Goal: Task Accomplishment & Management: Manage account settings

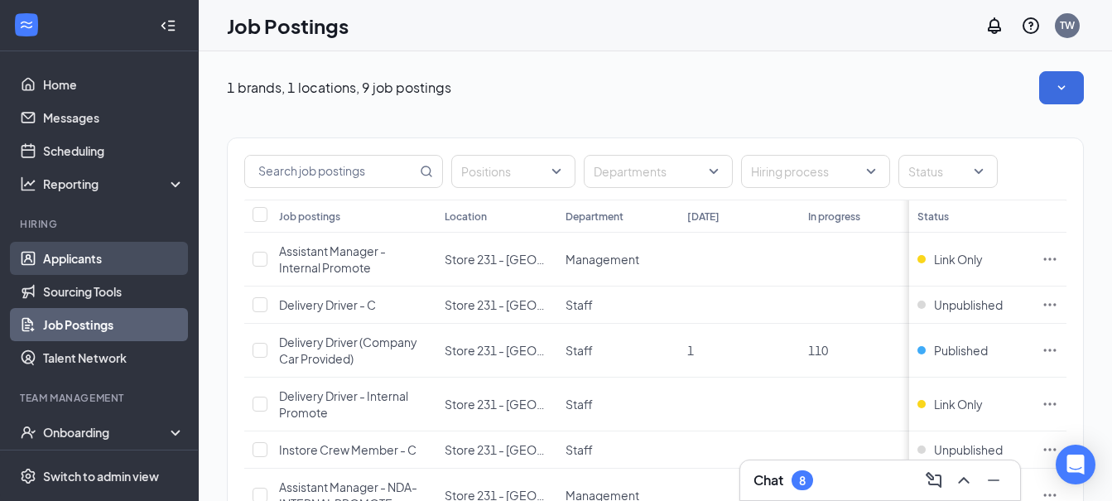
click at [48, 256] on link "Applicants" at bounding box center [114, 258] width 142 height 33
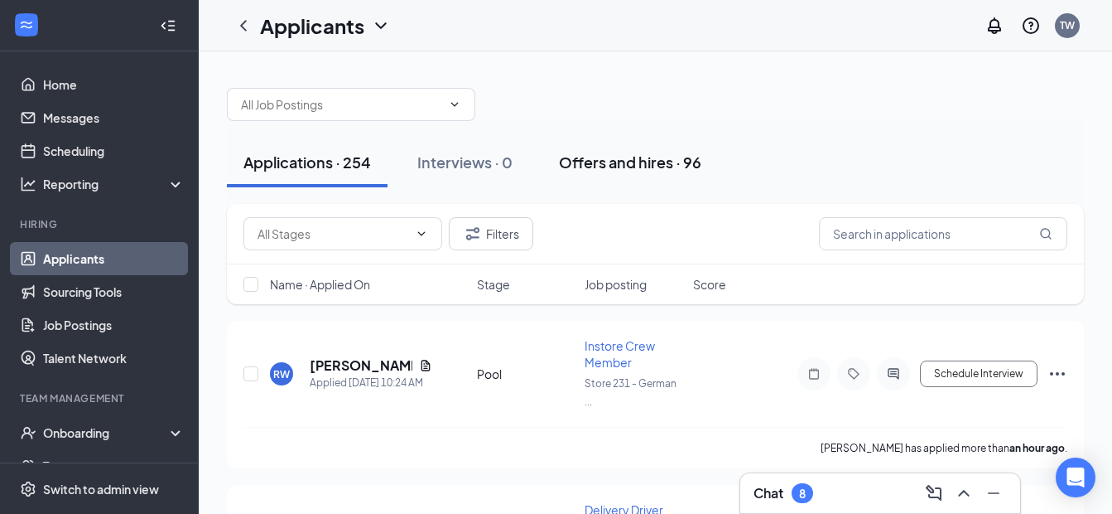
click at [597, 164] on div "Offers and hires · 96" at bounding box center [630, 162] width 142 height 21
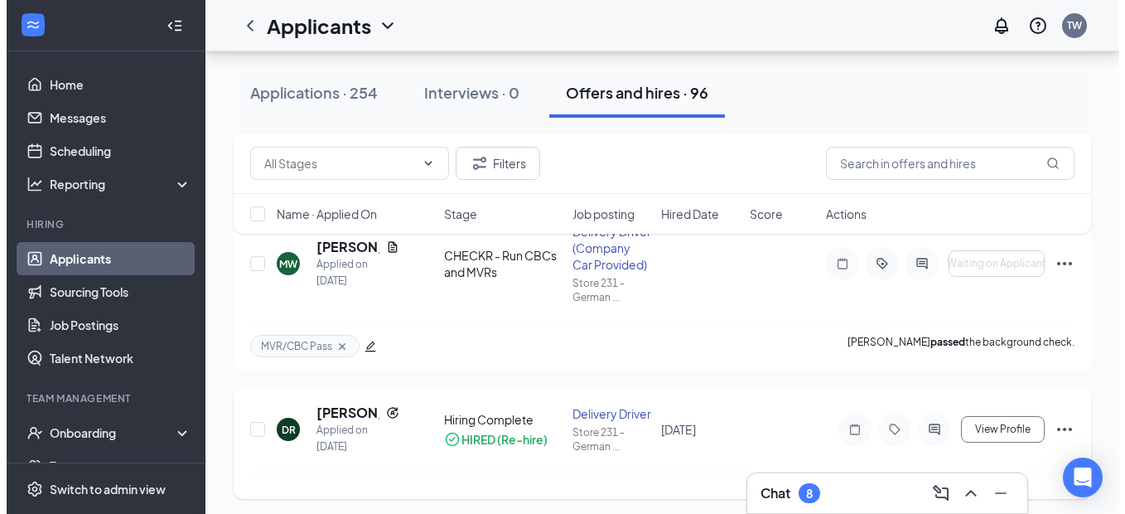
scroll to position [166, 0]
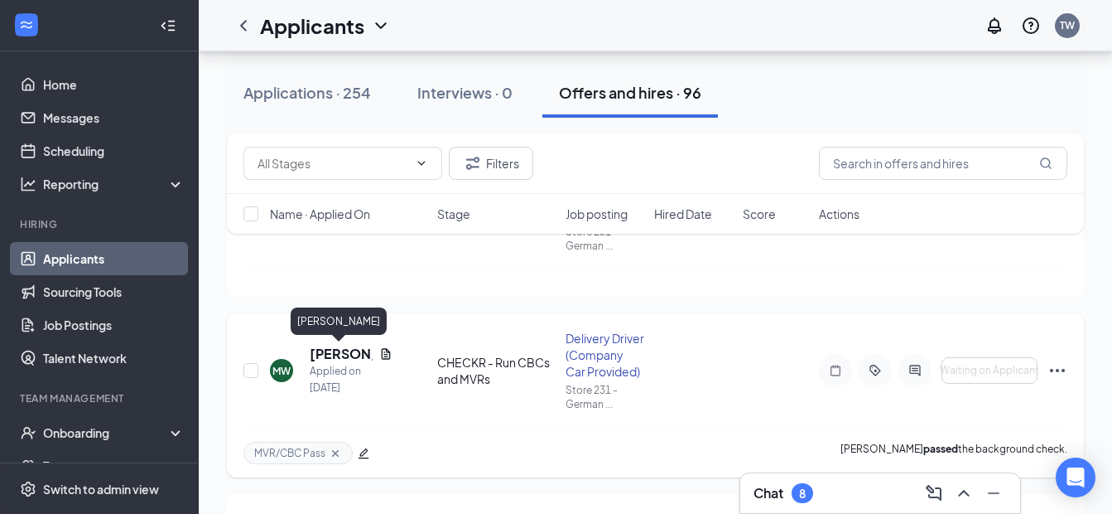
click at [350, 352] on h5 "[PERSON_NAME]" at bounding box center [341, 354] width 63 height 18
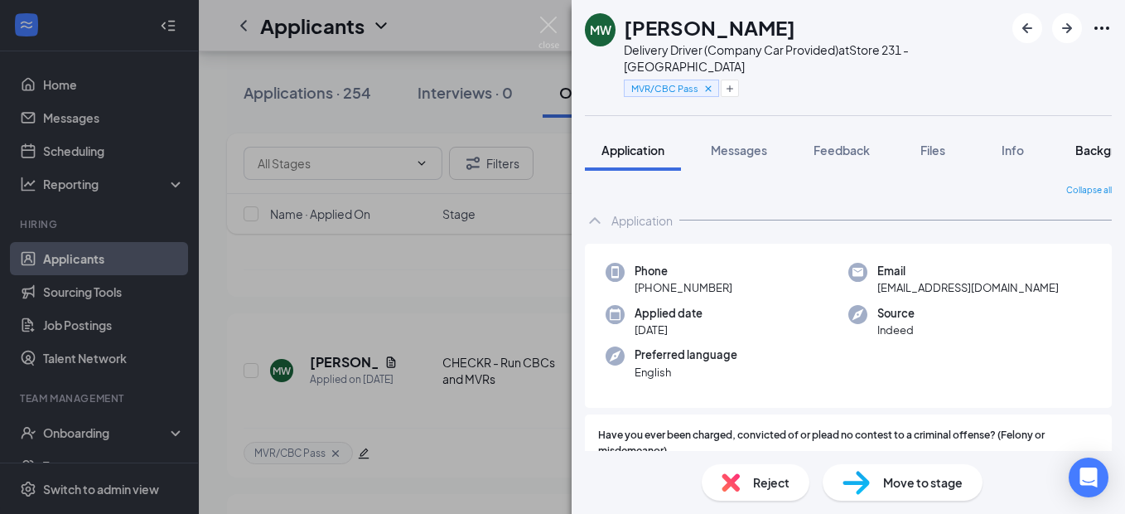
drag, startPoint x: 1107, startPoint y: 130, endPoint x: 1095, endPoint y: 142, distance: 17.6
click at [1109, 142] on span "Background" at bounding box center [1109, 149] width 68 height 15
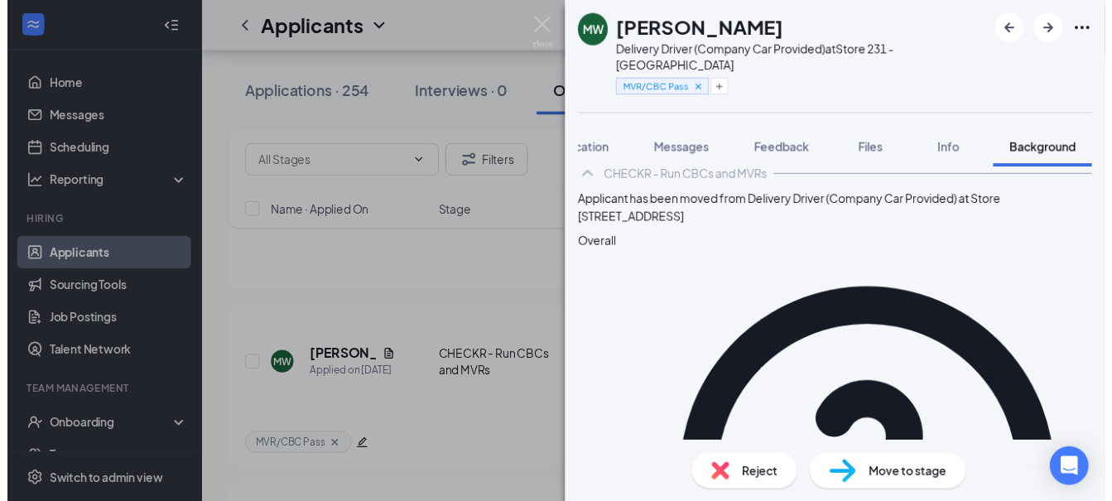
scroll to position [83, 0]
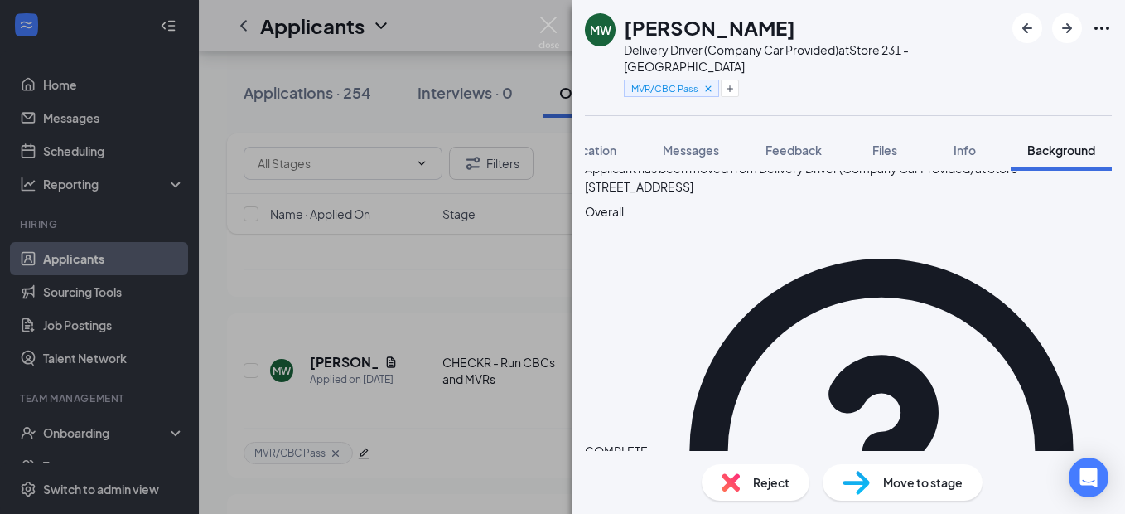
click at [559, 27] on div "MW [PERSON_NAME] Delivery Driver (Company Car Provided) at Store 231 - Germanto…" at bounding box center [562, 257] width 1125 height 514
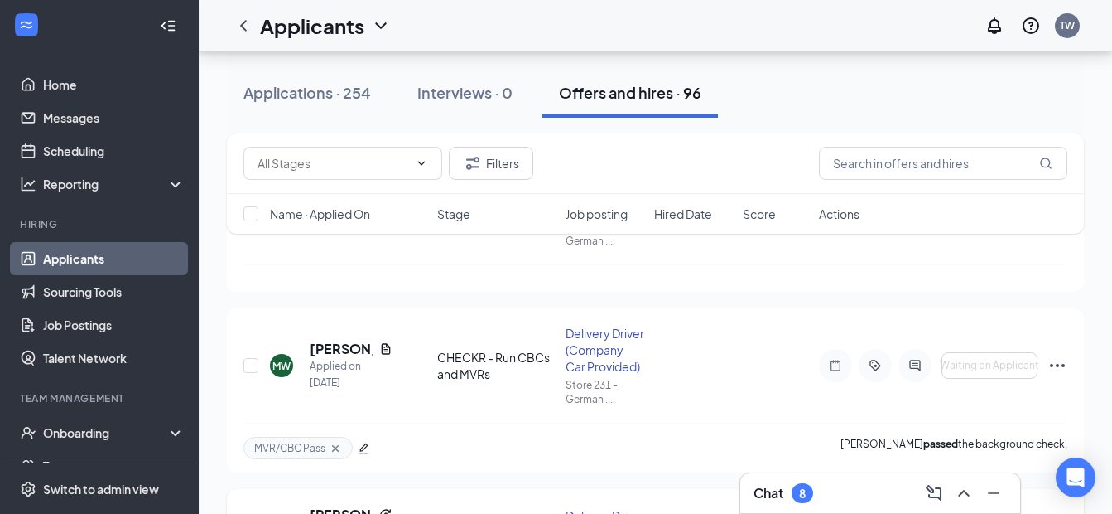
scroll to position [166, 0]
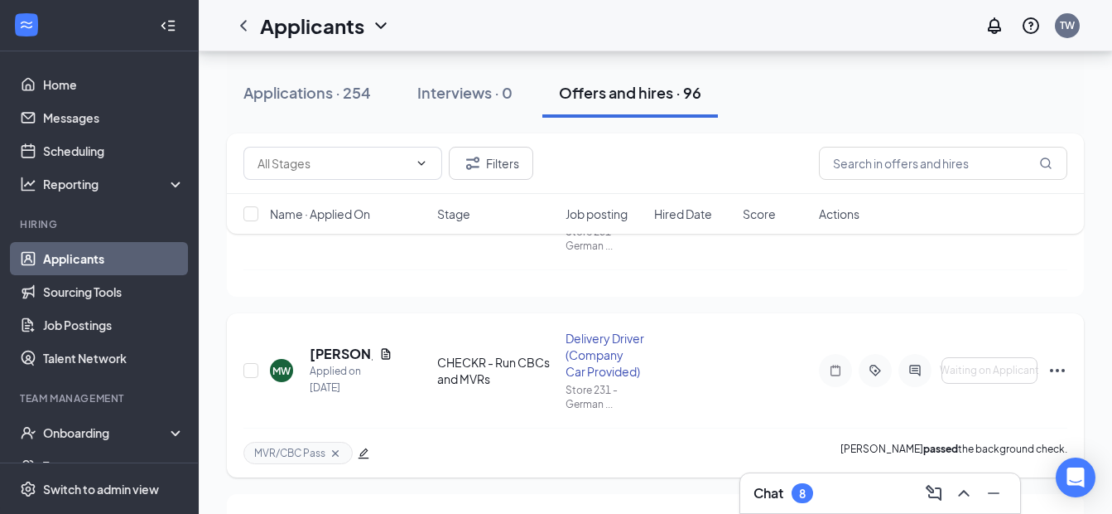
click at [610, 342] on div "Delivery Driver (Company Car Provided)" at bounding box center [605, 355] width 79 height 50
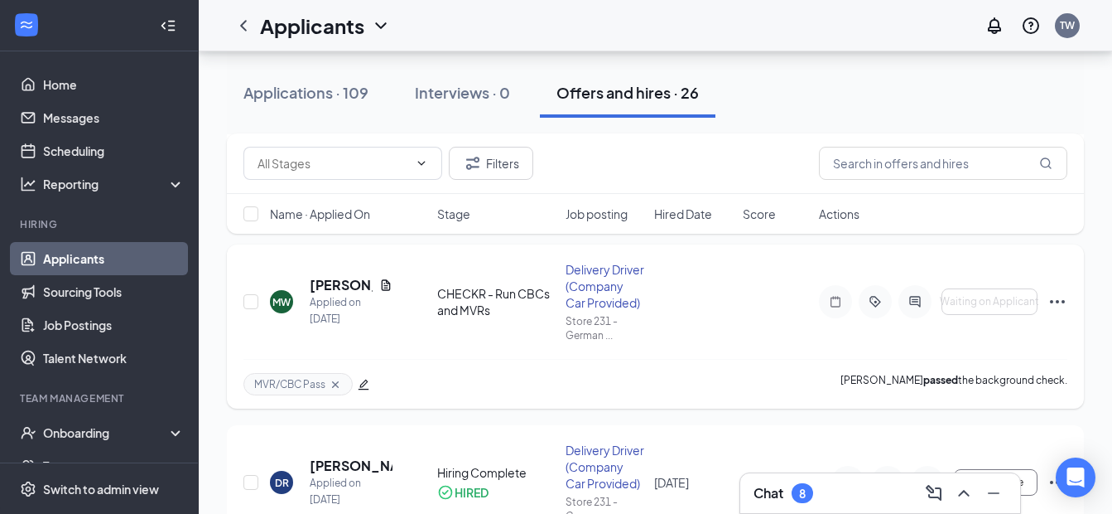
scroll to position [331, 0]
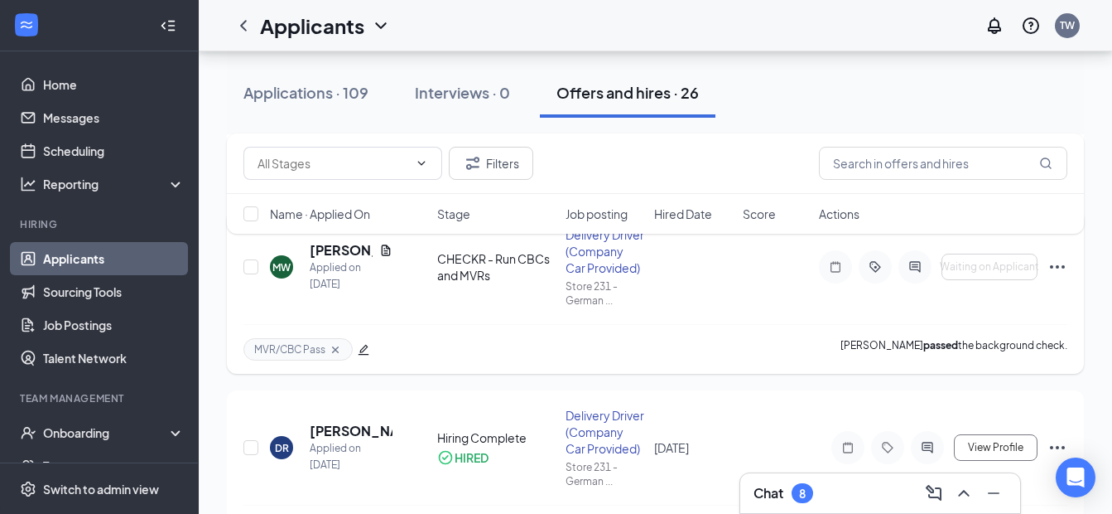
click at [1063, 268] on icon "Ellipses" at bounding box center [1057, 266] width 15 height 3
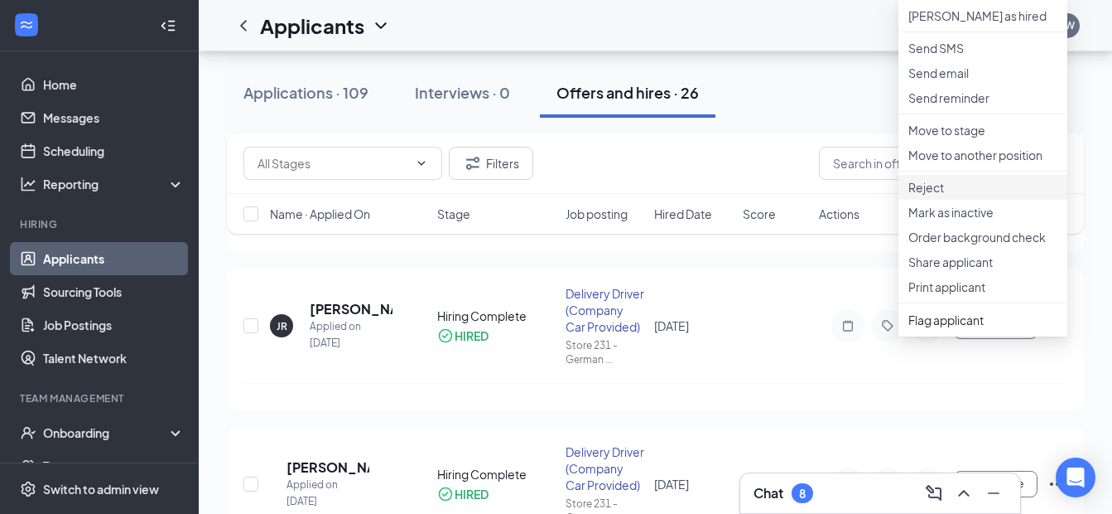
scroll to position [580, 0]
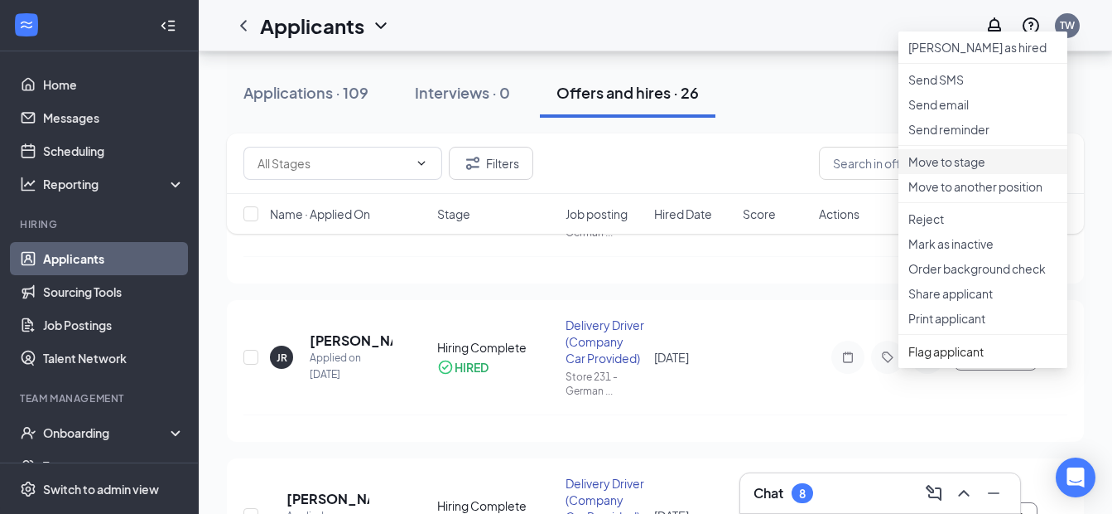
click at [967, 170] on p "Move to stage" at bounding box center [983, 161] width 149 height 17
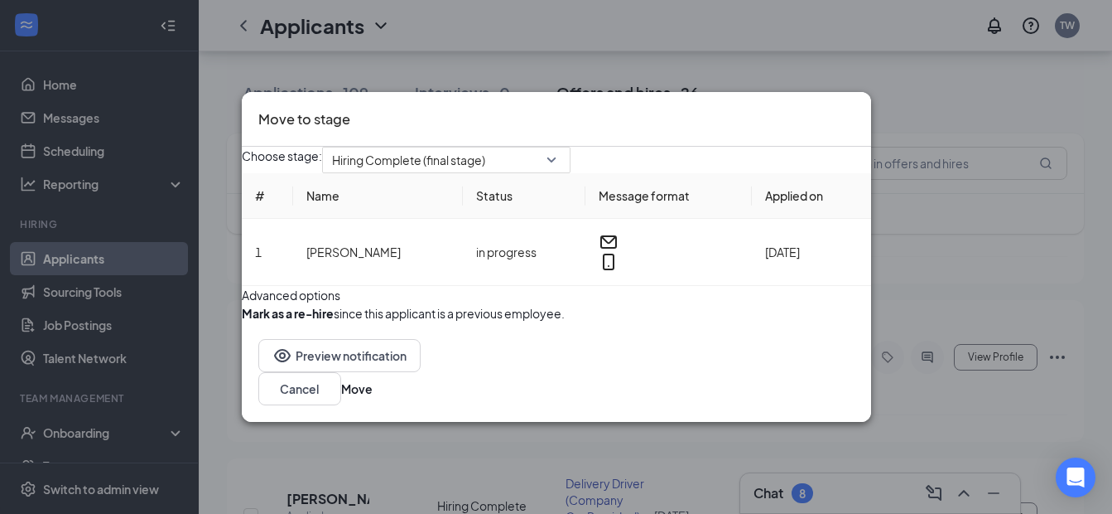
click at [242, 322] on button "button" at bounding box center [242, 313] width 0 height 18
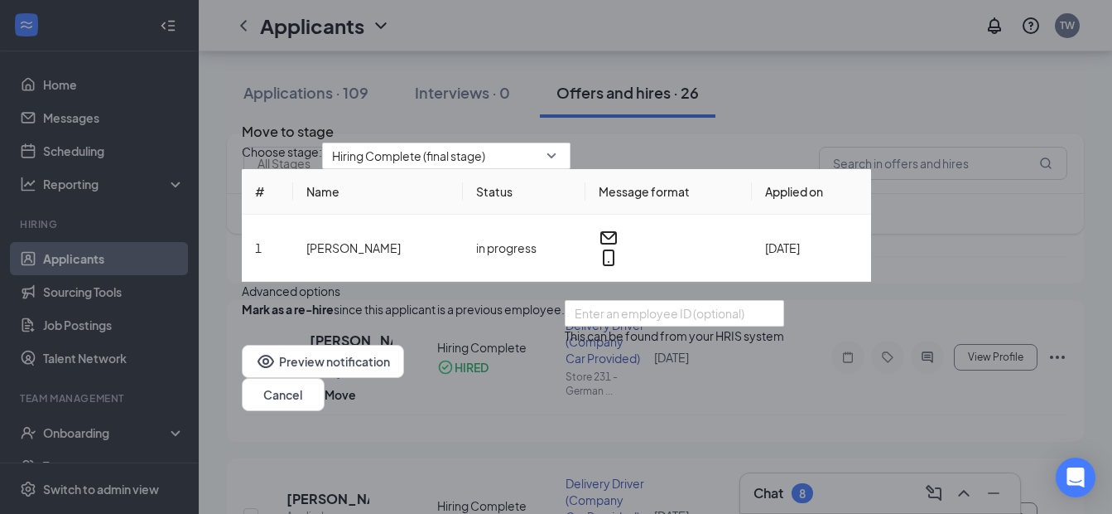
scroll to position [42, 0]
click at [356, 403] on button "Move" at bounding box center [340, 394] width 31 height 18
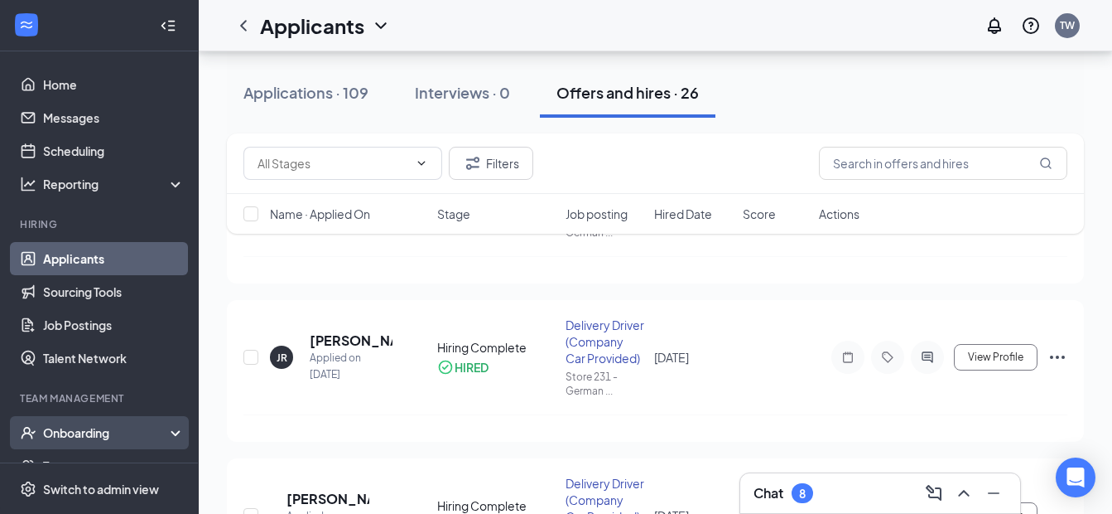
click at [99, 420] on div "Onboarding" at bounding box center [99, 432] width 199 height 33
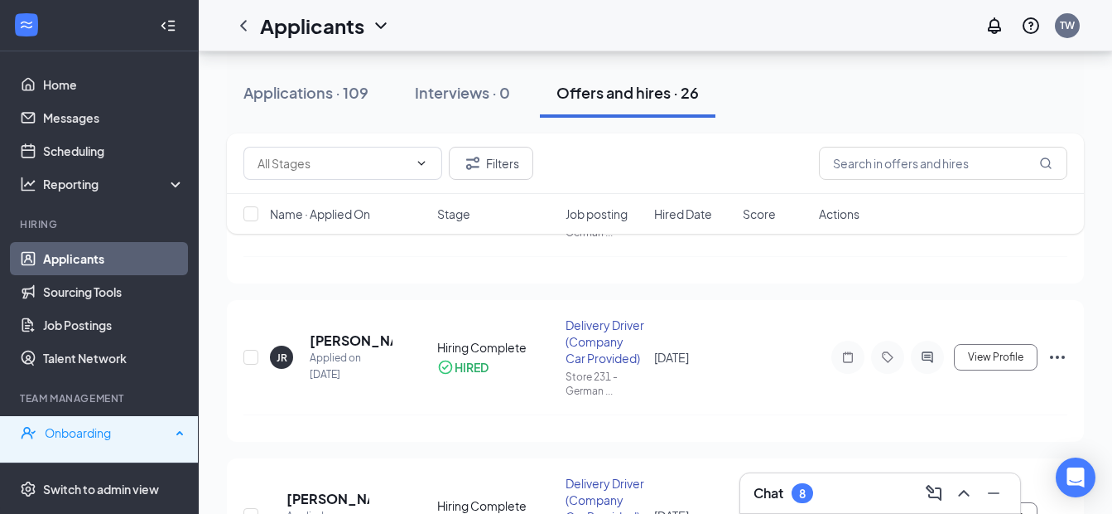
click at [95, 429] on div "Onboarding" at bounding box center [108, 432] width 126 height 17
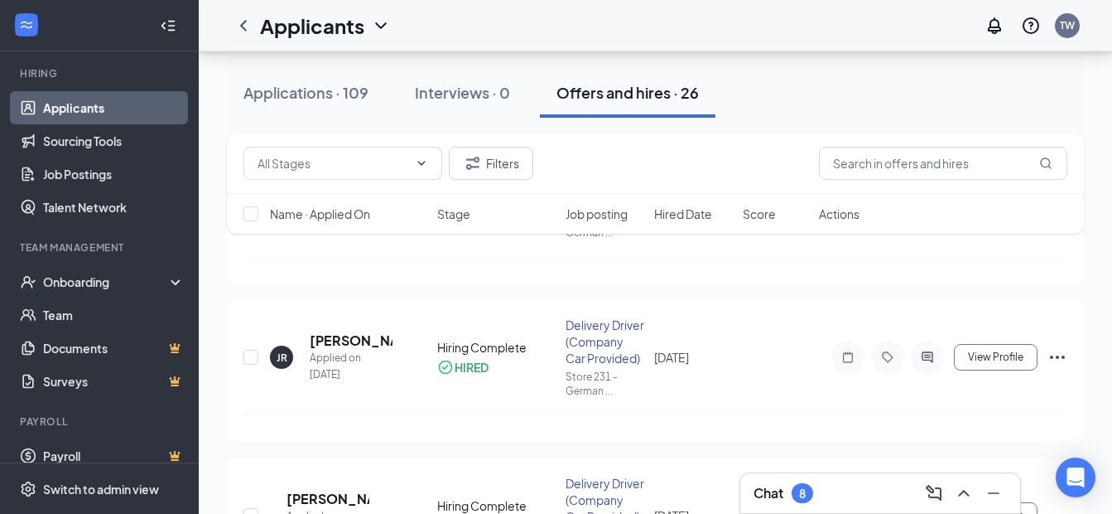
scroll to position [167, 0]
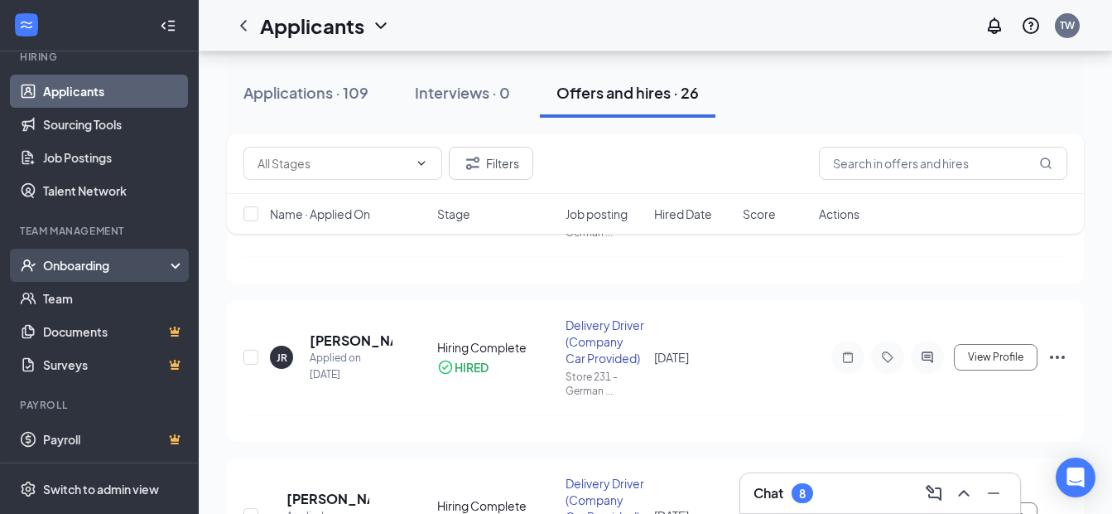
click at [99, 273] on div "Onboarding" at bounding box center [99, 264] width 199 height 33
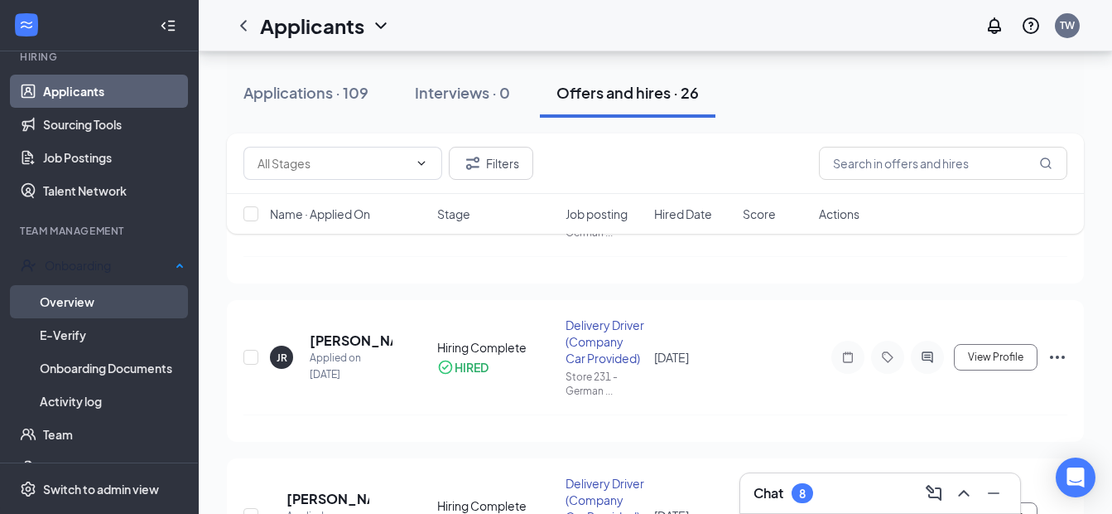
click at [99, 297] on link "Overview" at bounding box center [112, 301] width 145 height 33
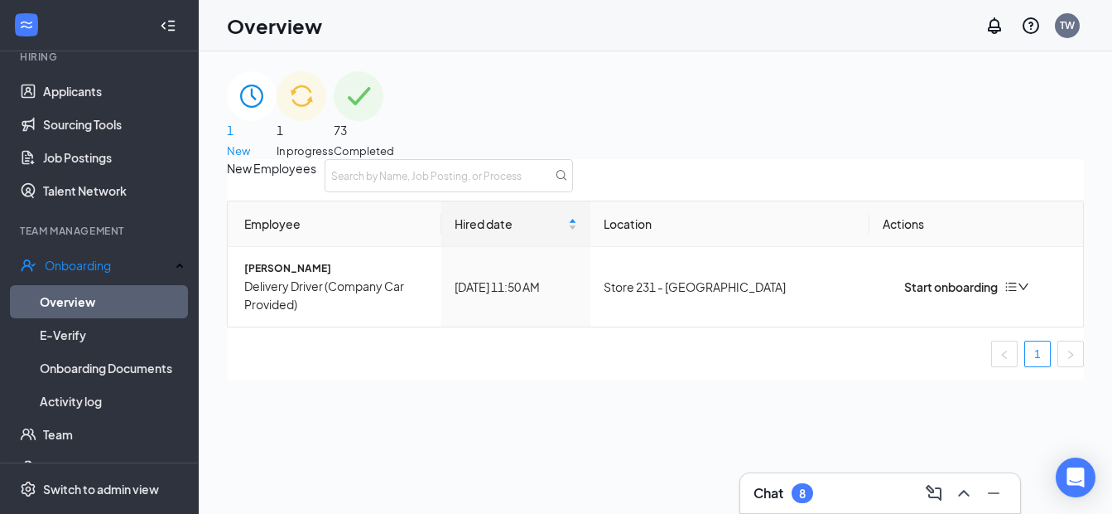
click at [334, 142] on span "In progress" at bounding box center [305, 150] width 57 height 17
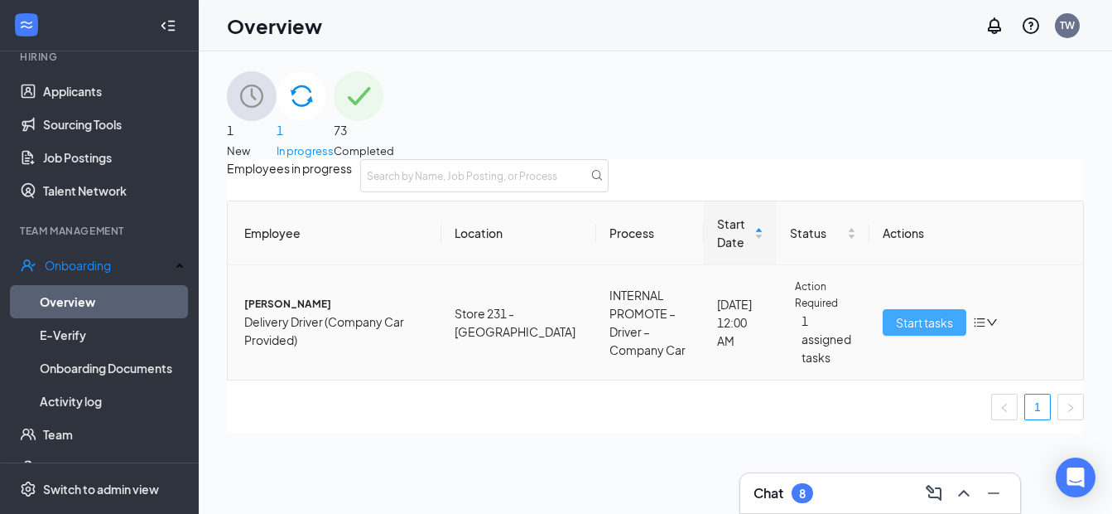
click at [920, 331] on span "Start tasks" at bounding box center [924, 322] width 57 height 18
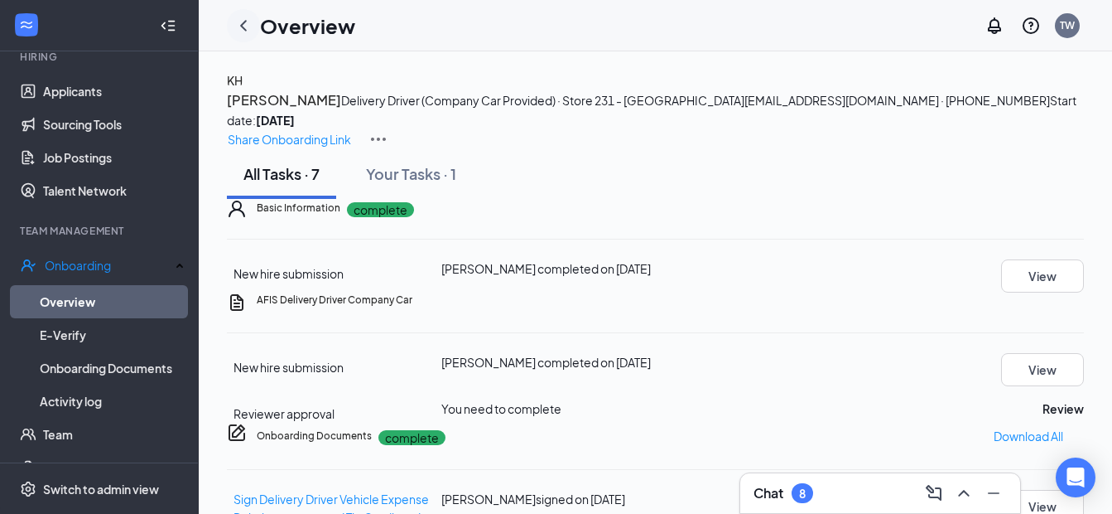
click at [244, 17] on icon "ChevronLeft" at bounding box center [244, 26] width 20 height 20
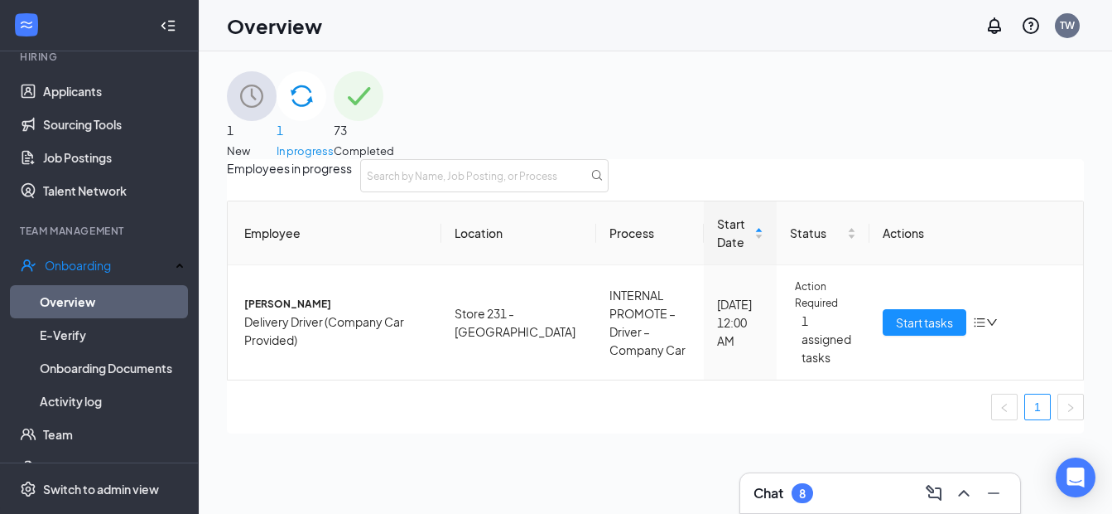
click at [277, 104] on div "1 New" at bounding box center [252, 115] width 50 height 88
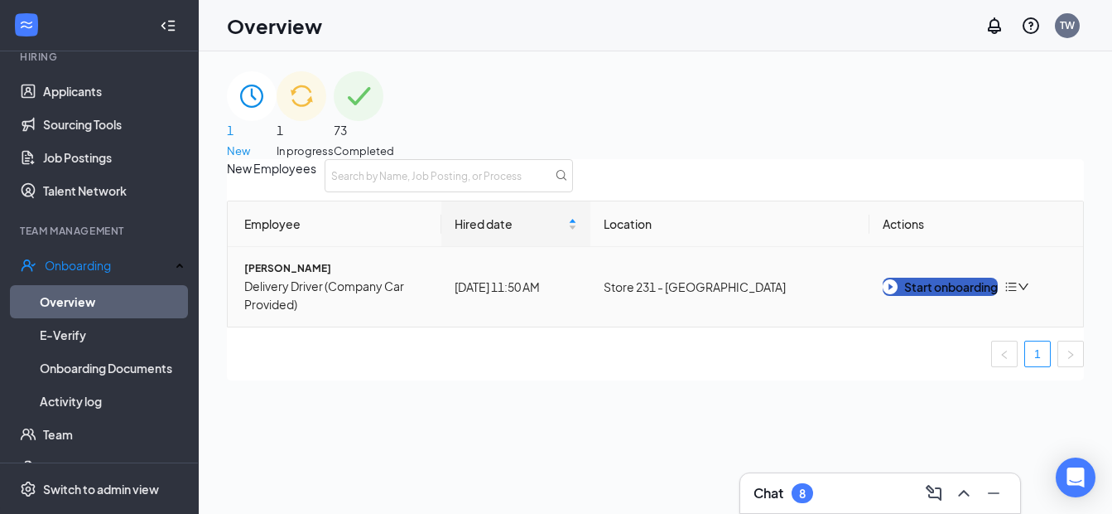
click at [985, 296] on button "Start onboarding" at bounding box center [940, 286] width 115 height 18
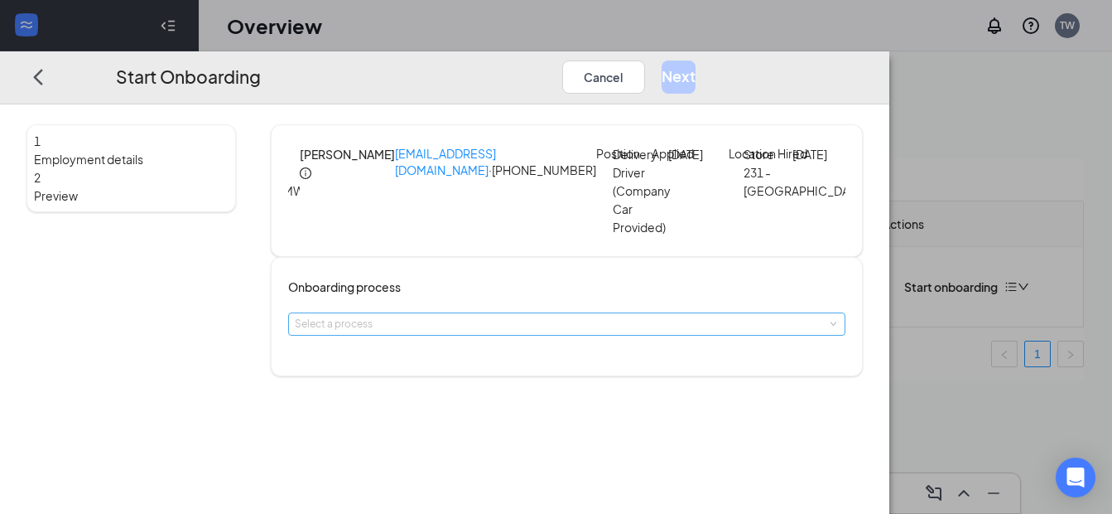
click at [597, 332] on div "Select a process" at bounding box center [564, 324] width 538 height 17
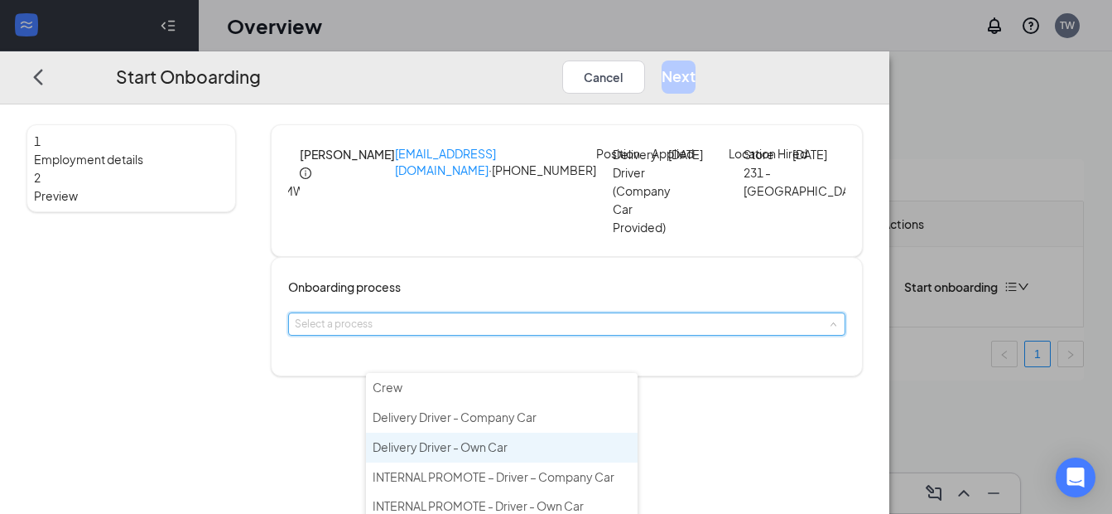
click at [504, 451] on span "Delivery Driver - Own Car" at bounding box center [440, 446] width 135 height 15
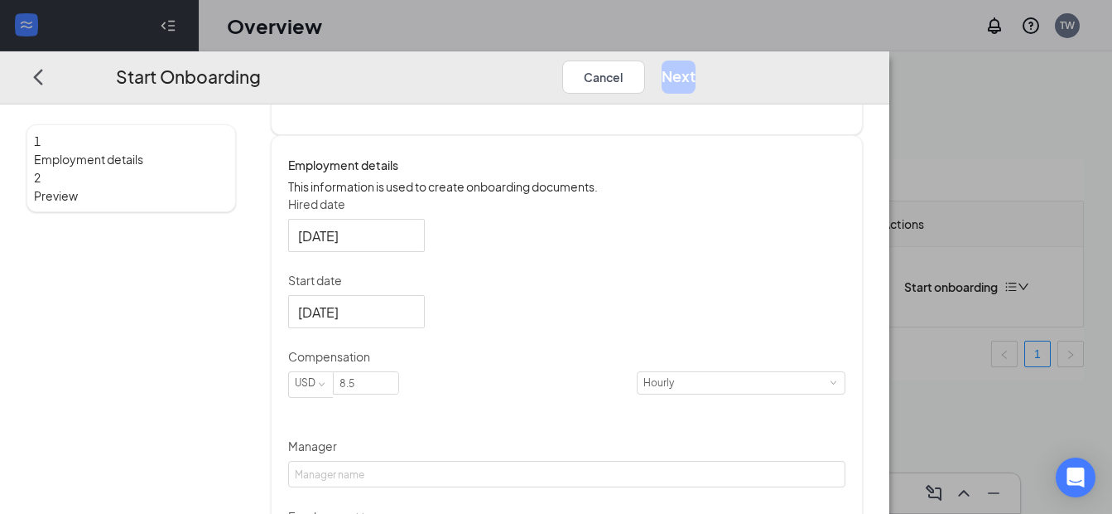
scroll to position [248, 0]
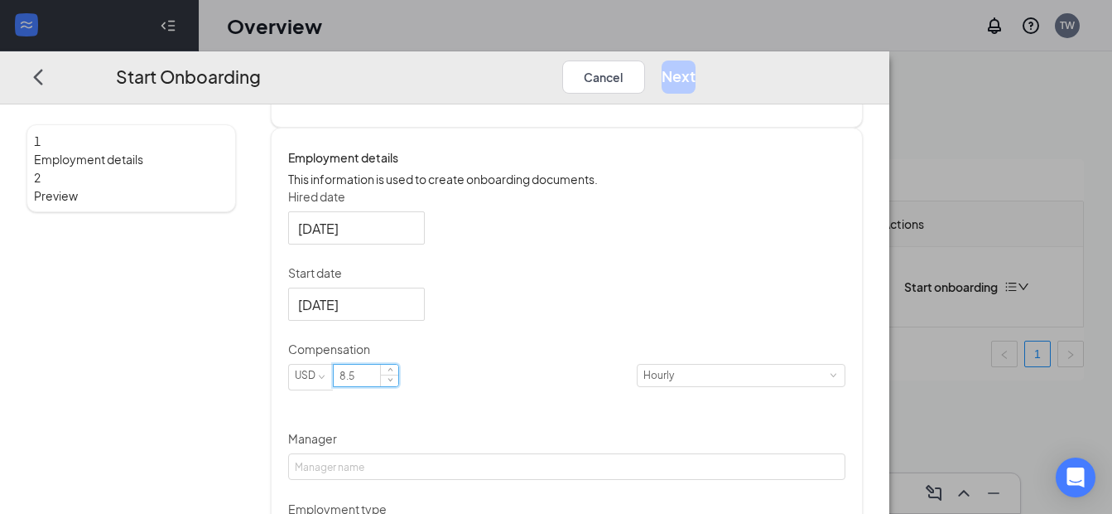
drag, startPoint x: 491, startPoint y: 434, endPoint x: 426, endPoint y: 438, distance: 65.6
click at [398, 386] on input "8.5" at bounding box center [366, 375] width 65 height 22
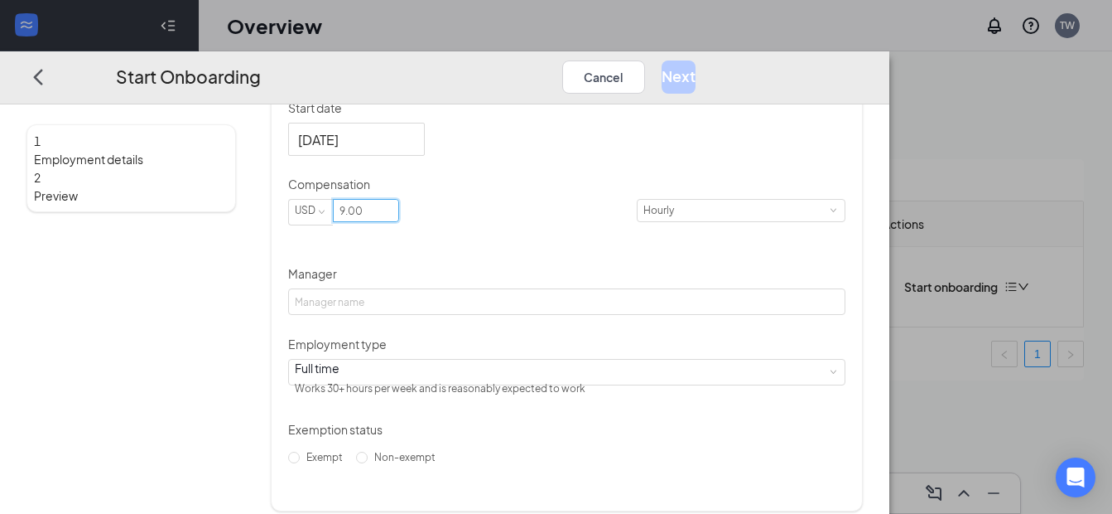
scroll to position [414, 0]
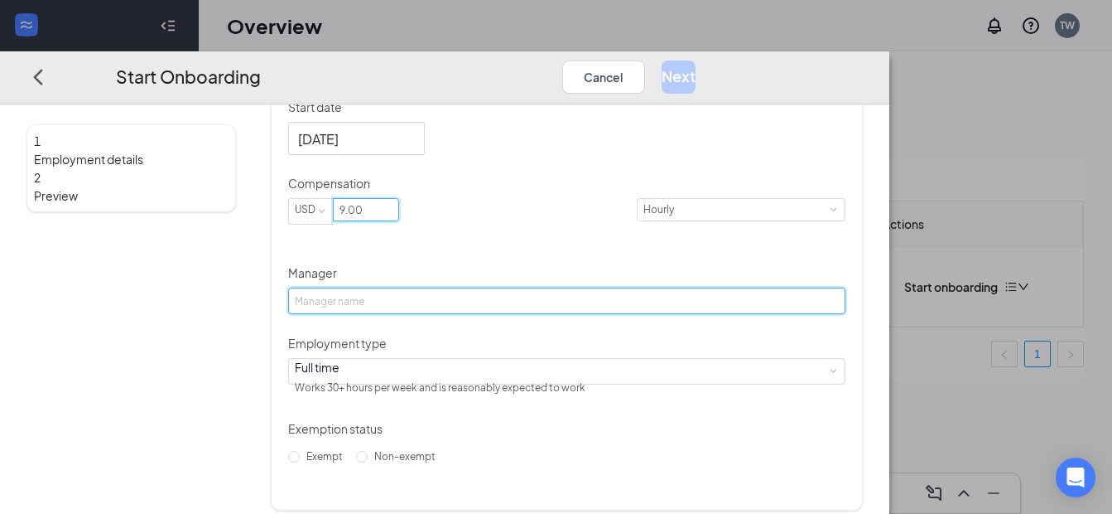
type input "9"
click at [478, 314] on input "Manager" at bounding box center [567, 300] width 558 height 27
type input "[PERSON_NAME]"
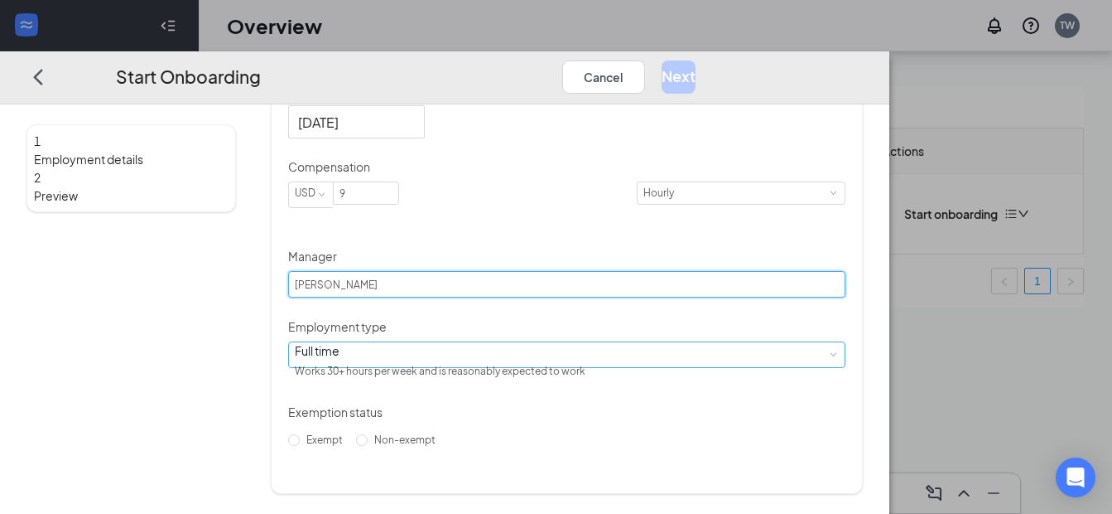
scroll to position [75, 0]
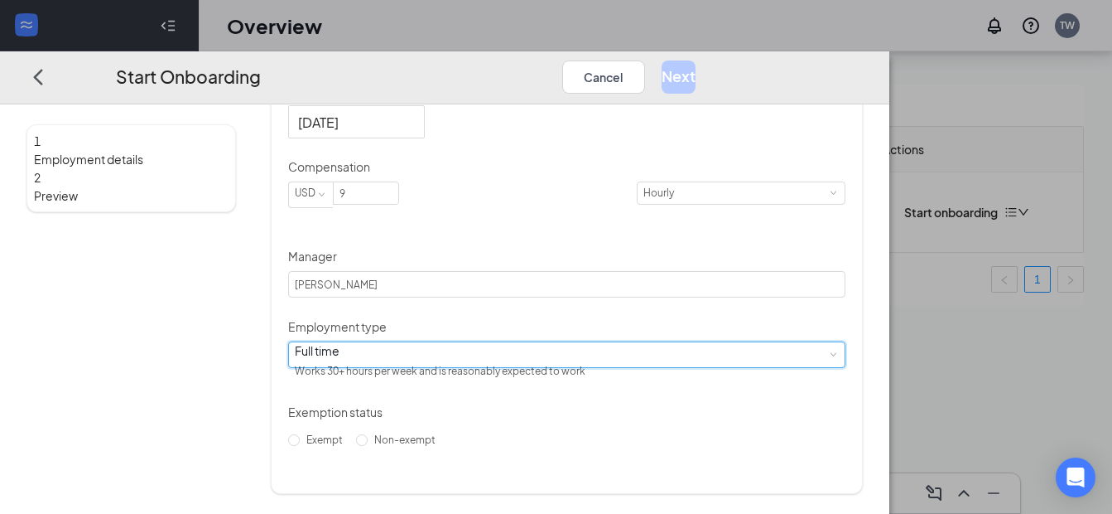
click at [470, 357] on div "Full time Works 30+ hours per week and is reasonably expected to work" at bounding box center [567, 354] width 545 height 25
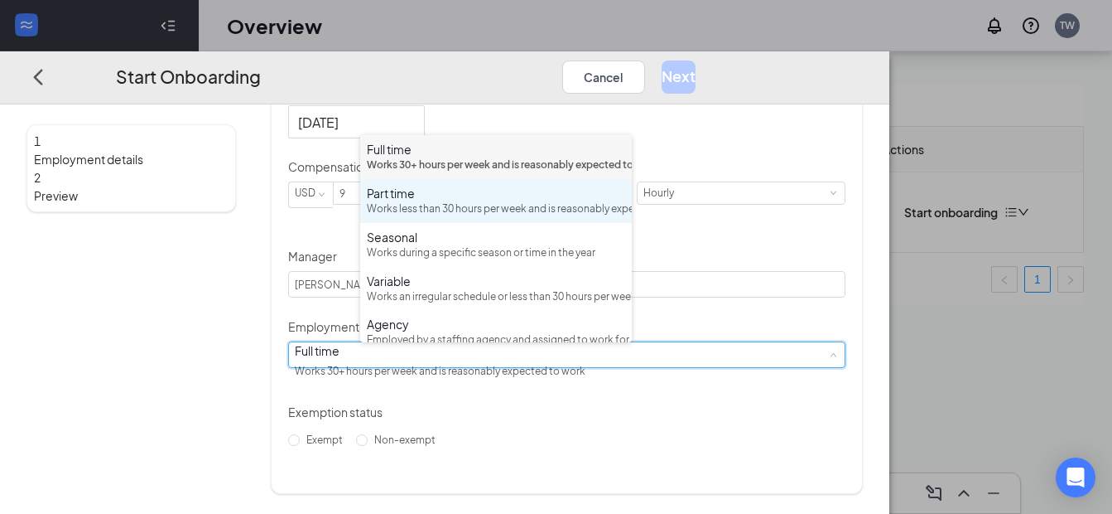
click at [475, 217] on div "Works less than 30 hours per week and is reasonably expected to work" at bounding box center [496, 209] width 258 height 16
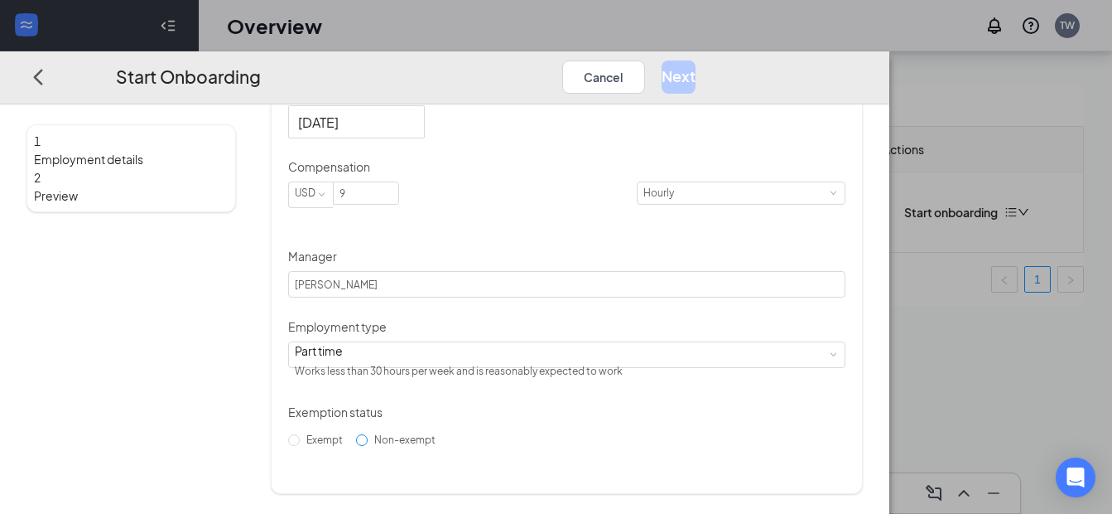
click at [396, 446] on span "Non-exempt" at bounding box center [405, 439] width 75 height 12
click at [368, 446] on input "Non-exempt" at bounding box center [362, 440] width 12 height 12
radio input "true"
click at [696, 60] on button "Next" at bounding box center [679, 76] width 34 height 33
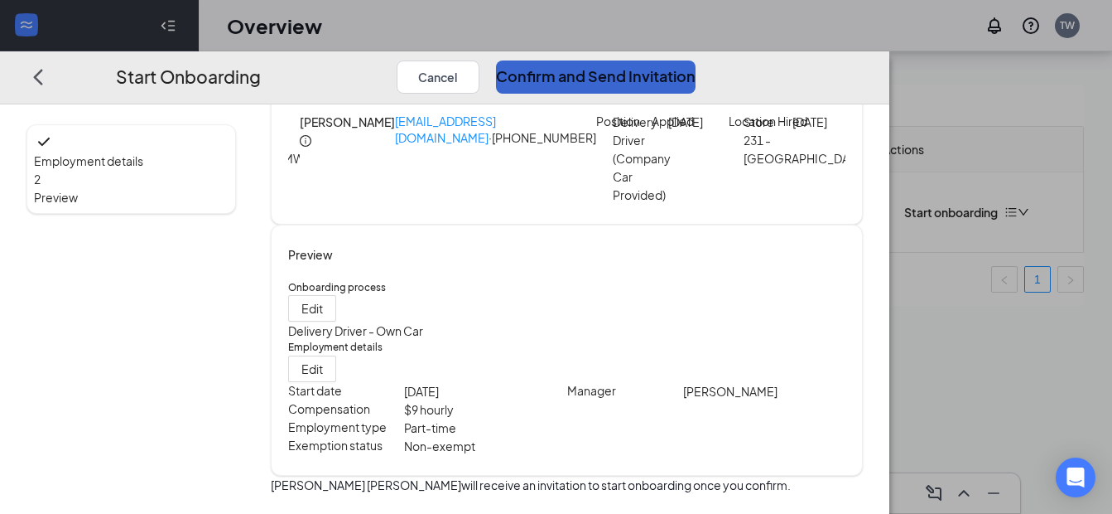
scroll to position [87, 0]
click at [696, 60] on button "Confirm and Send Invitation" at bounding box center [596, 76] width 200 height 33
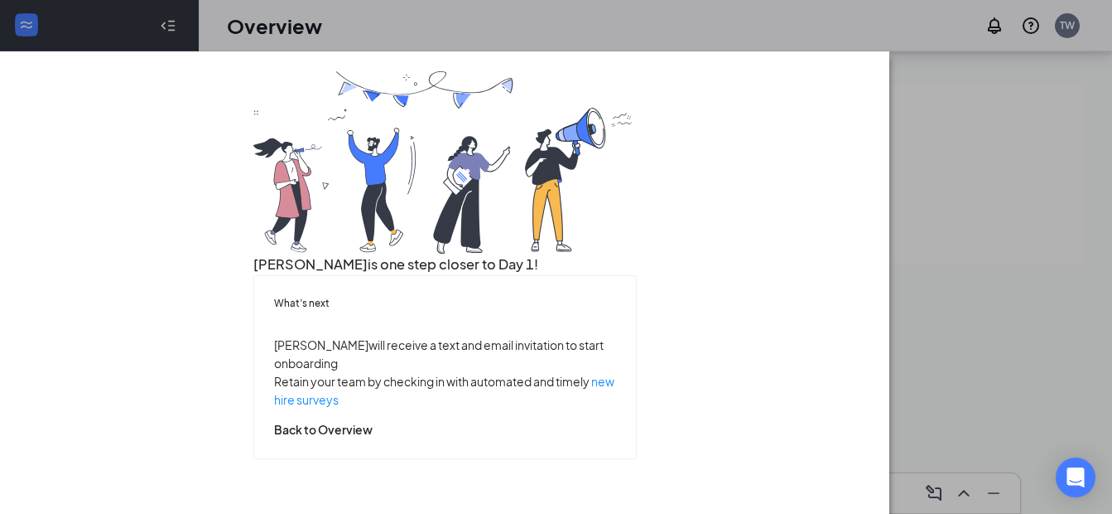
scroll to position [144, 0]
click at [373, 438] on button "Back to Overview" at bounding box center [323, 429] width 99 height 18
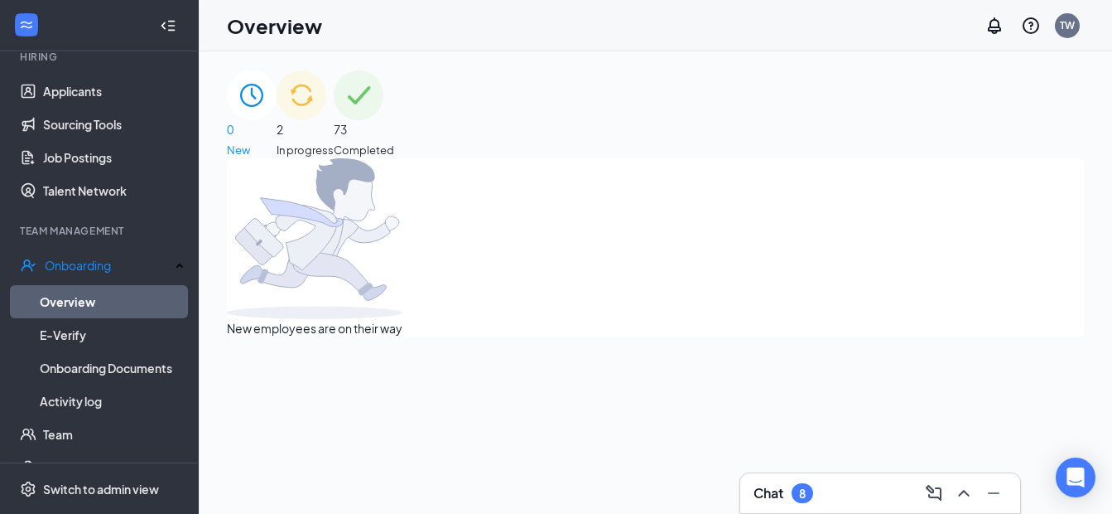
scroll to position [0, 0]
click at [334, 131] on span "2" at bounding box center [305, 130] width 57 height 18
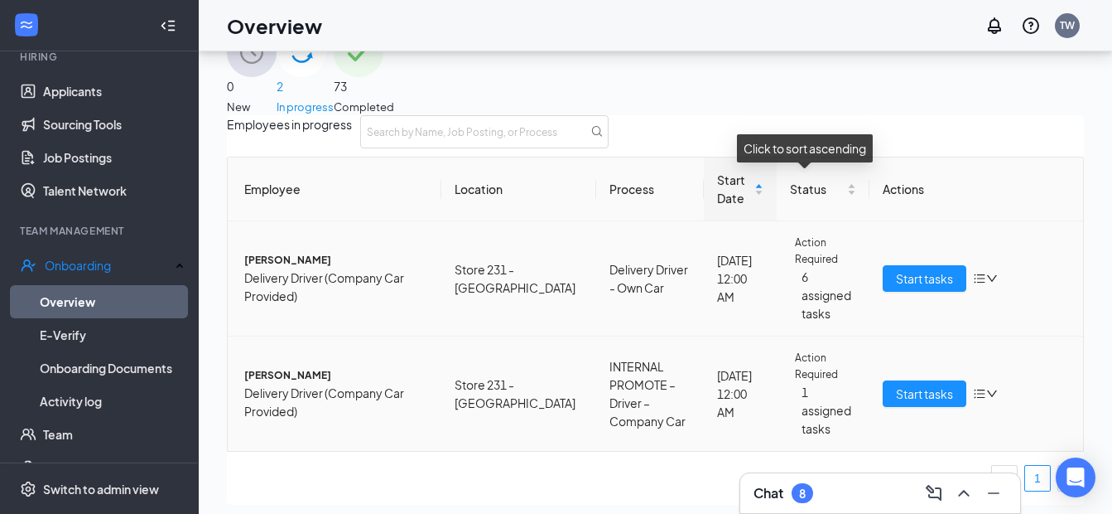
scroll to position [75, 0]
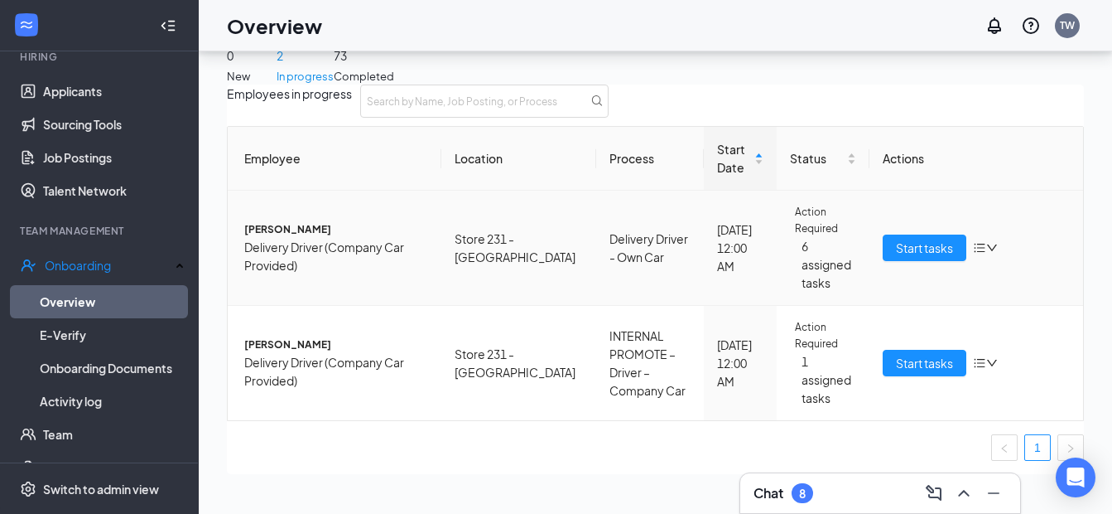
click at [324, 221] on span "[PERSON_NAME]" at bounding box center [336, 229] width 184 height 17
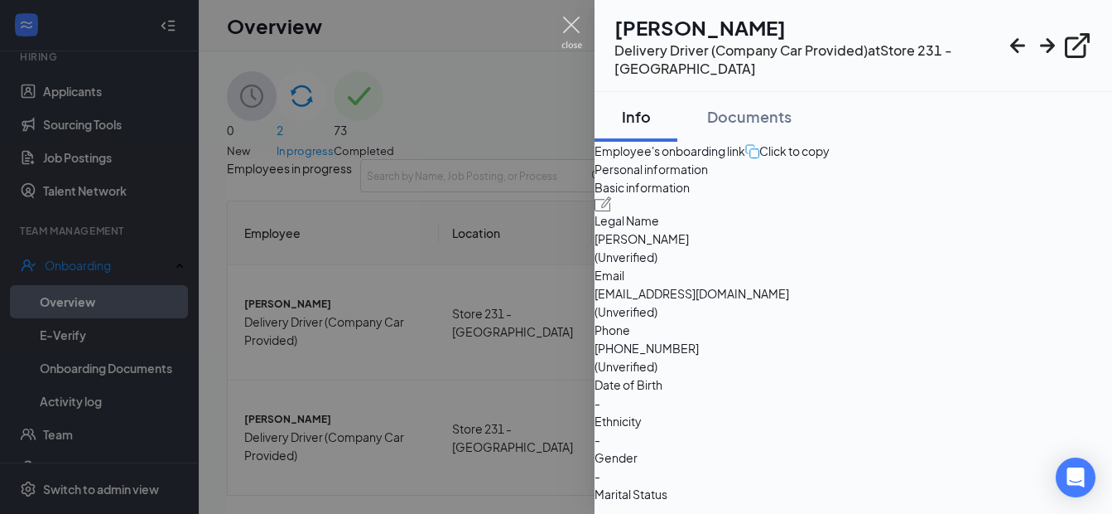
click at [571, 36] on img at bounding box center [572, 33] width 21 height 32
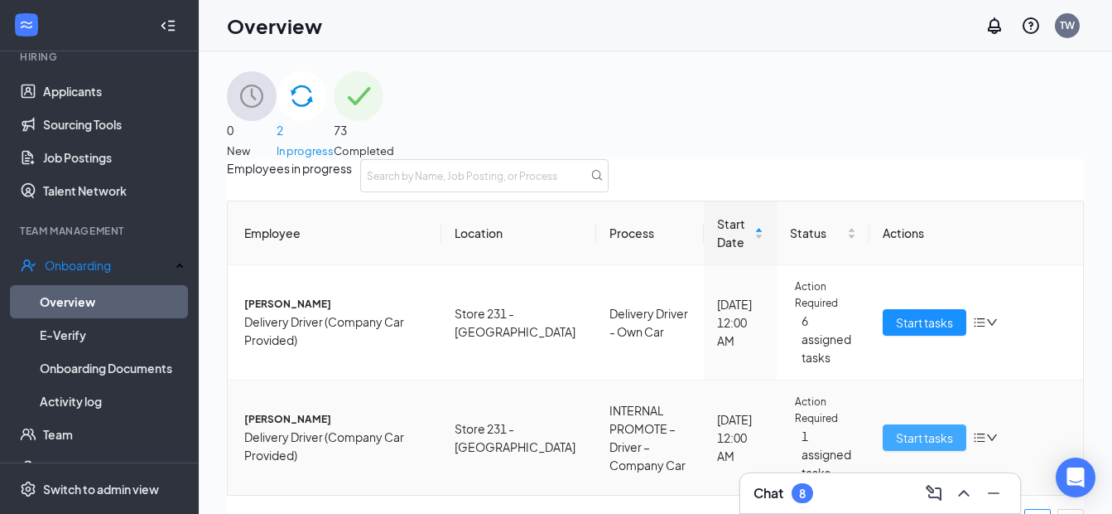
click at [902, 428] on span "Start tasks" at bounding box center [924, 437] width 57 height 18
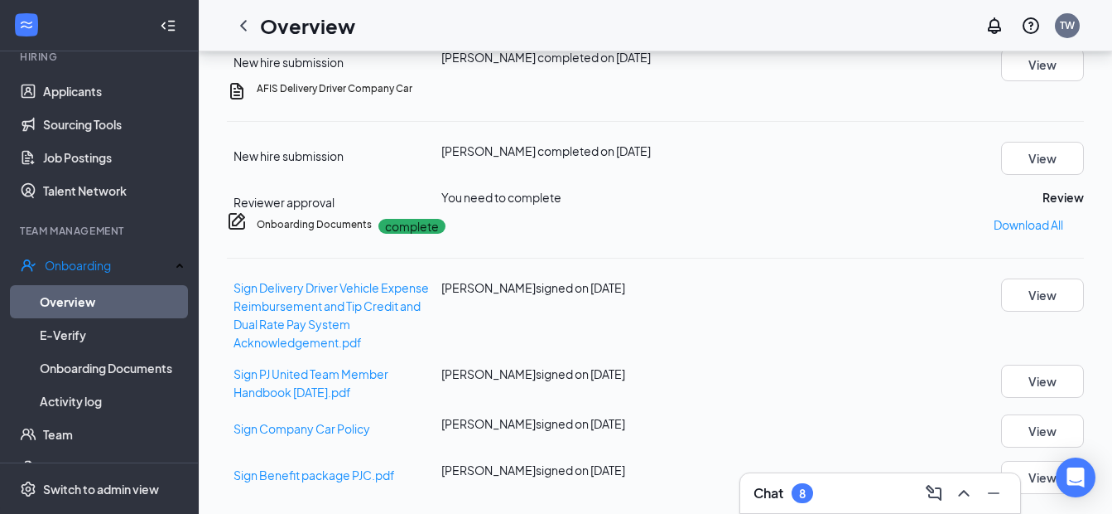
scroll to position [248, 0]
click at [1043, 206] on button "Review" at bounding box center [1063, 197] width 41 height 18
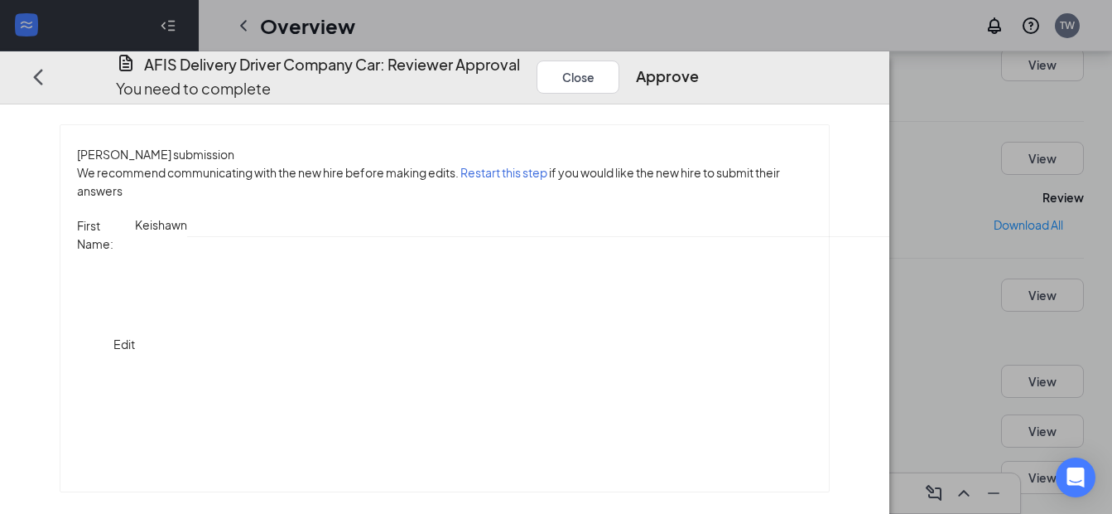
scroll to position [0, 0]
click at [699, 65] on button "Approve" at bounding box center [667, 76] width 63 height 23
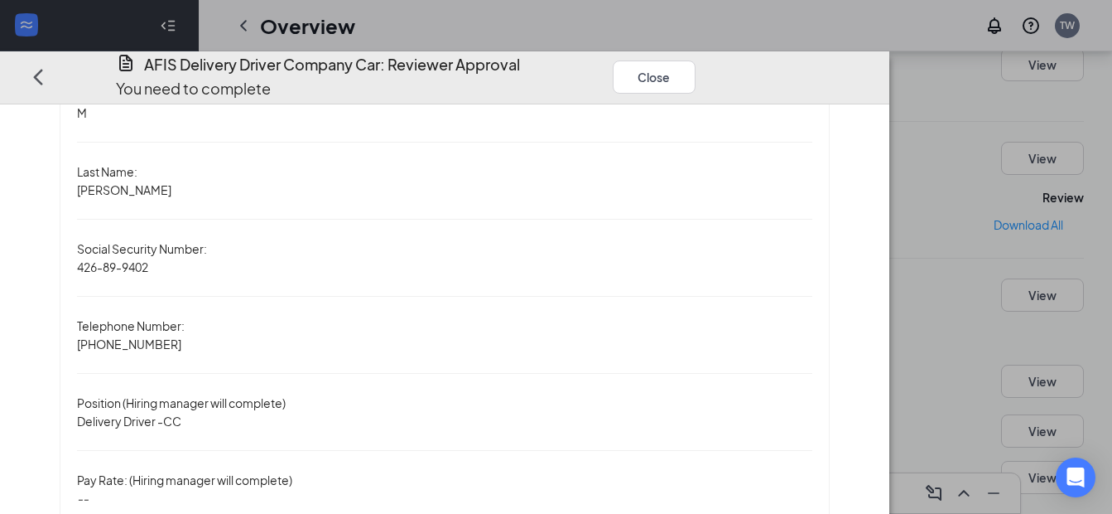
scroll to position [100, 0]
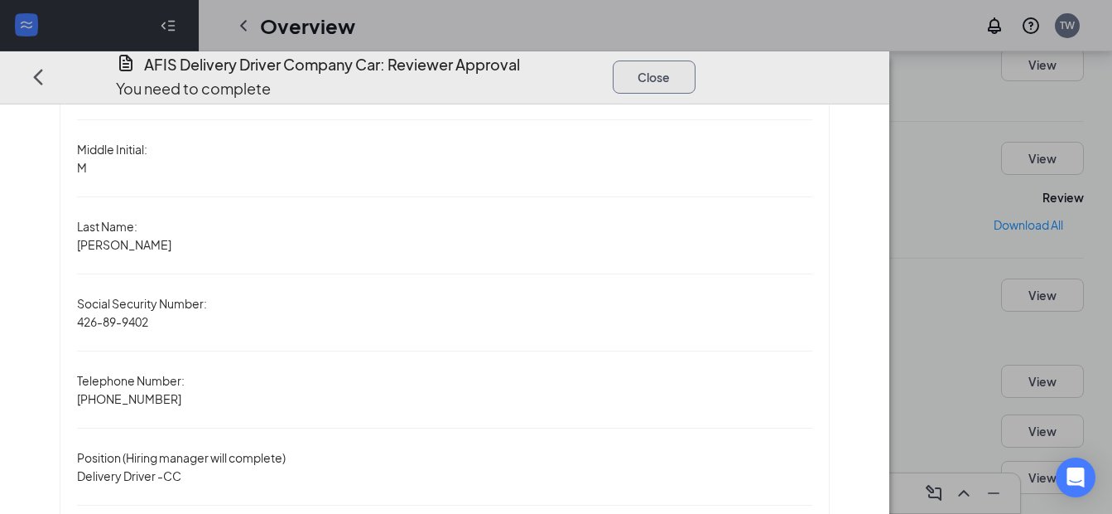
click at [696, 60] on button "Close" at bounding box center [654, 76] width 83 height 33
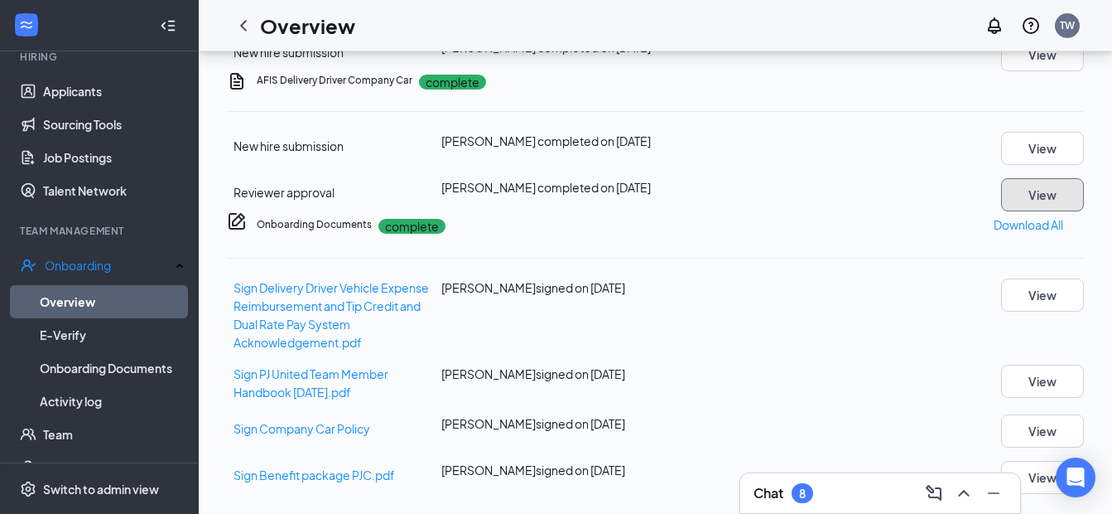
scroll to position [401, 0]
click at [1063, 281] on button "View" at bounding box center [1042, 294] width 83 height 33
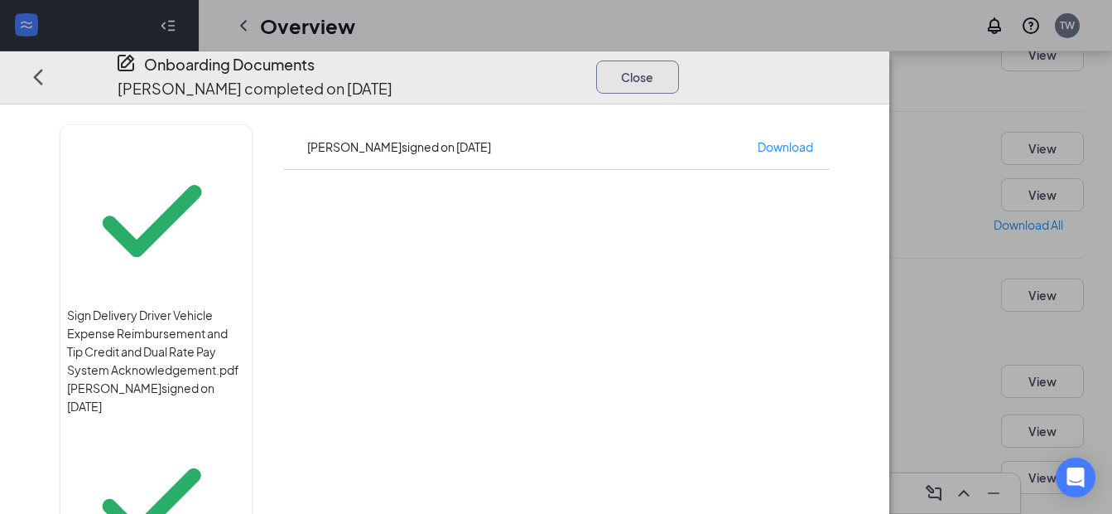
click at [679, 60] on button "Close" at bounding box center [637, 76] width 83 height 33
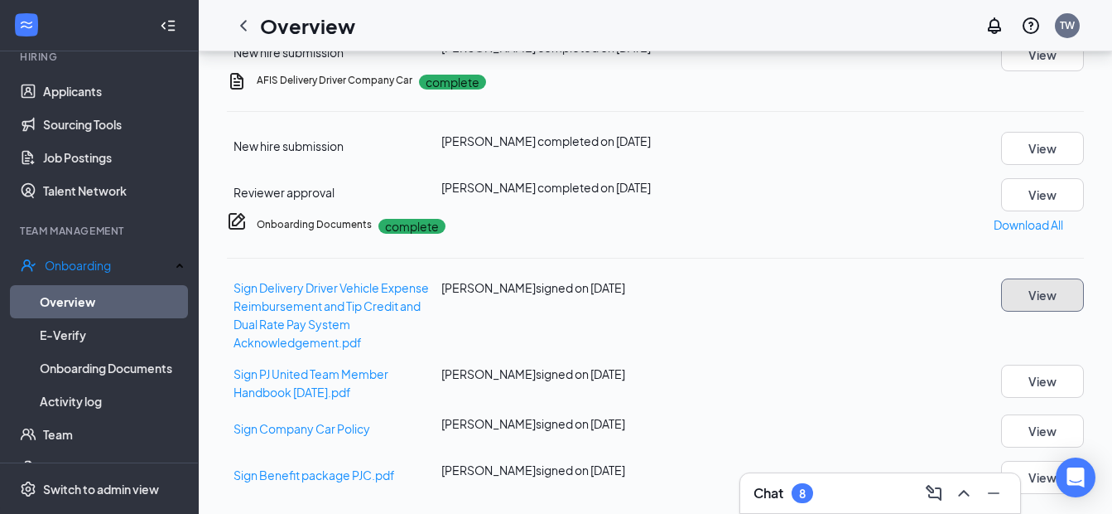
scroll to position [0, 0]
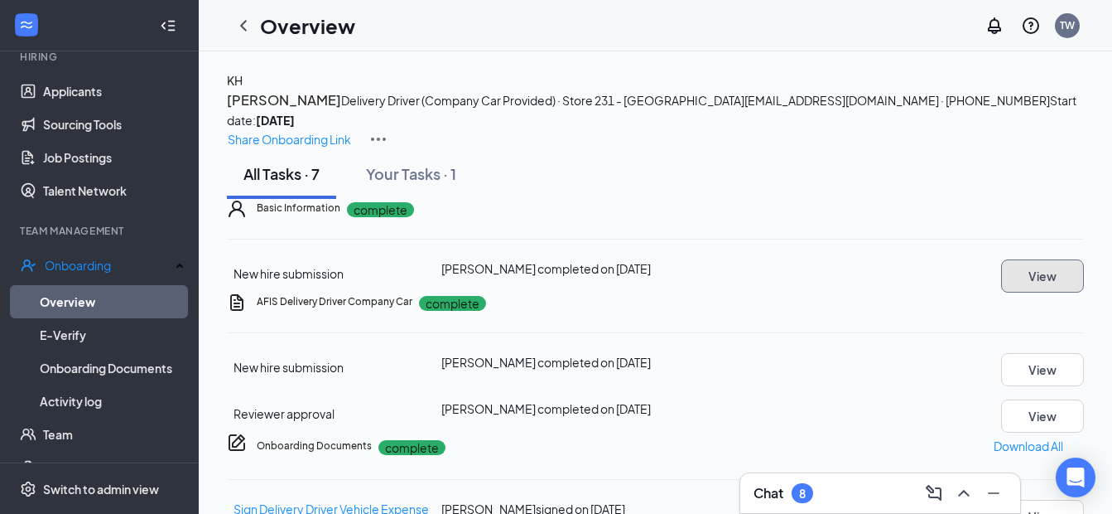
click at [1019, 292] on button "View" at bounding box center [1042, 275] width 83 height 33
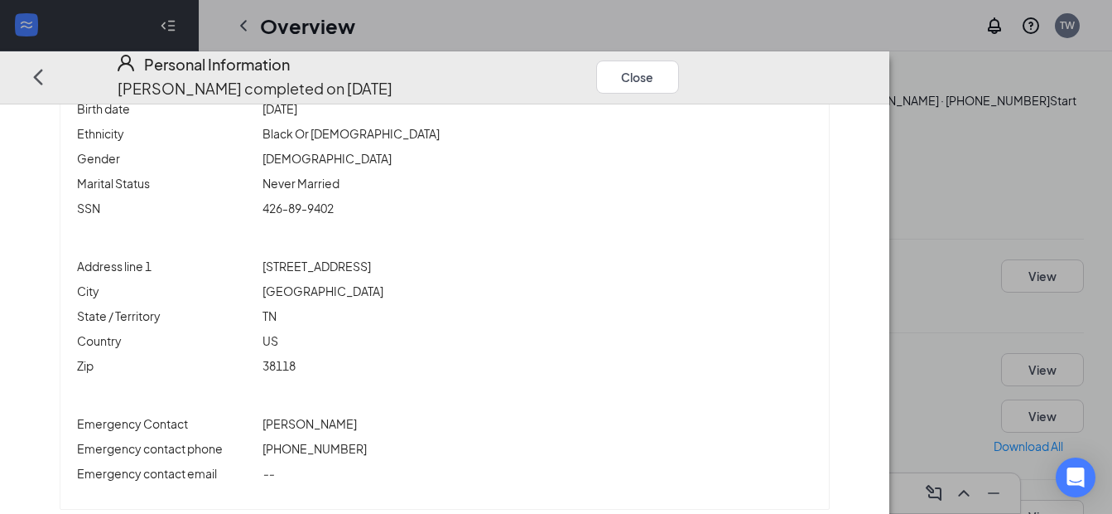
scroll to position [143, 0]
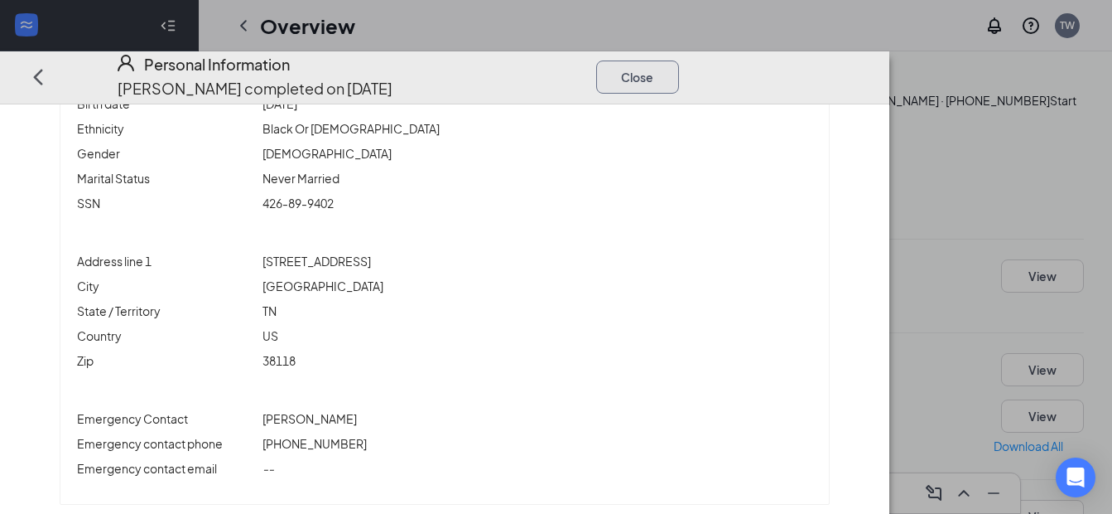
click at [679, 61] on button "Close" at bounding box center [637, 76] width 83 height 33
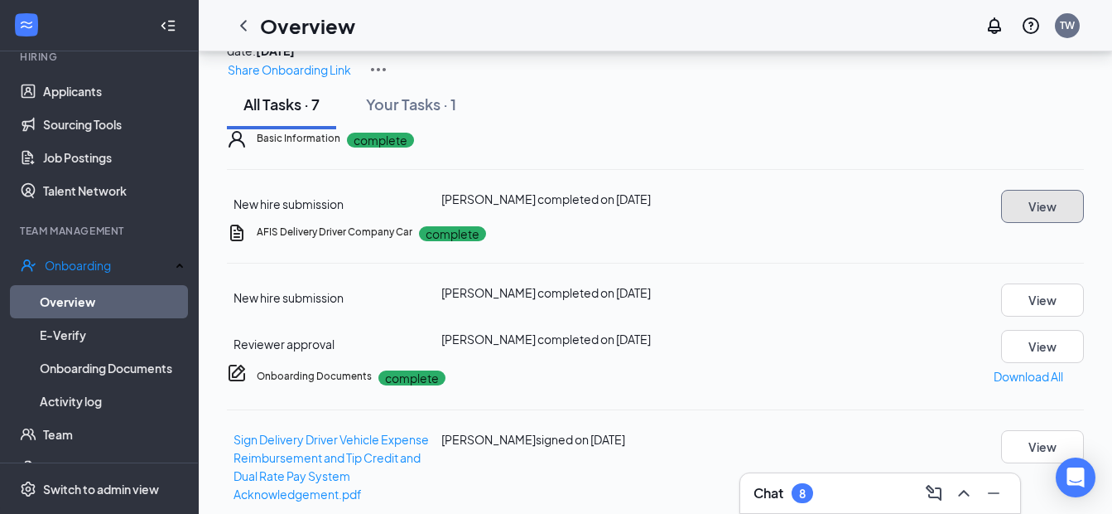
scroll to position [0, 0]
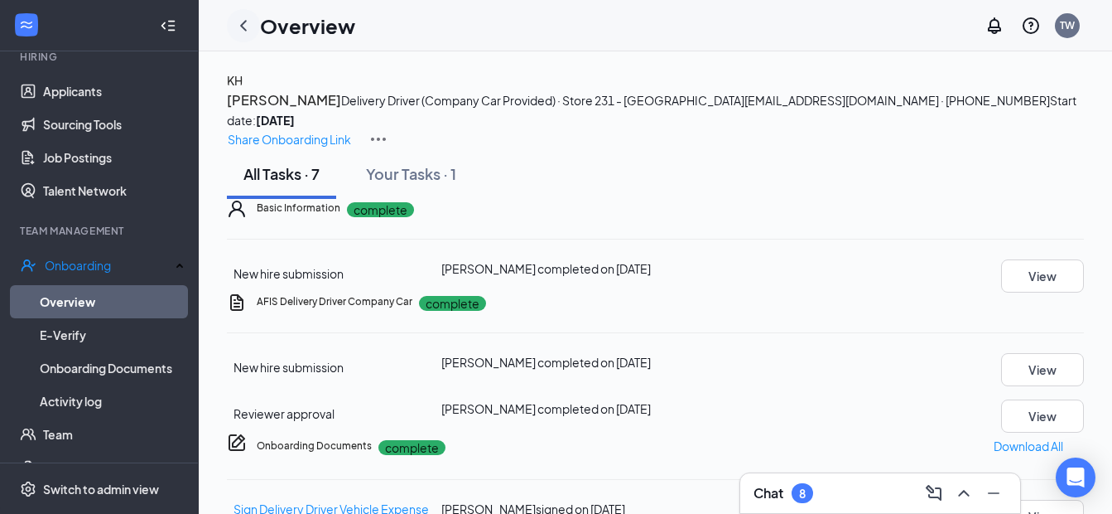
click at [247, 28] on icon "ChevronLeft" at bounding box center [244, 26] width 20 height 20
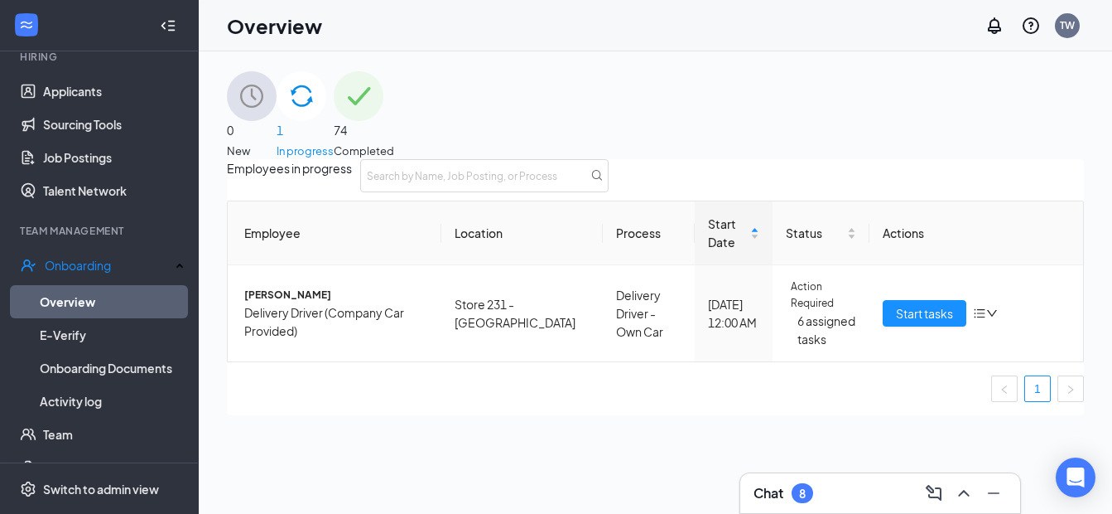
click at [394, 131] on div "74 Completed" at bounding box center [364, 115] width 60 height 88
